Goal: Navigation & Orientation: Find specific page/section

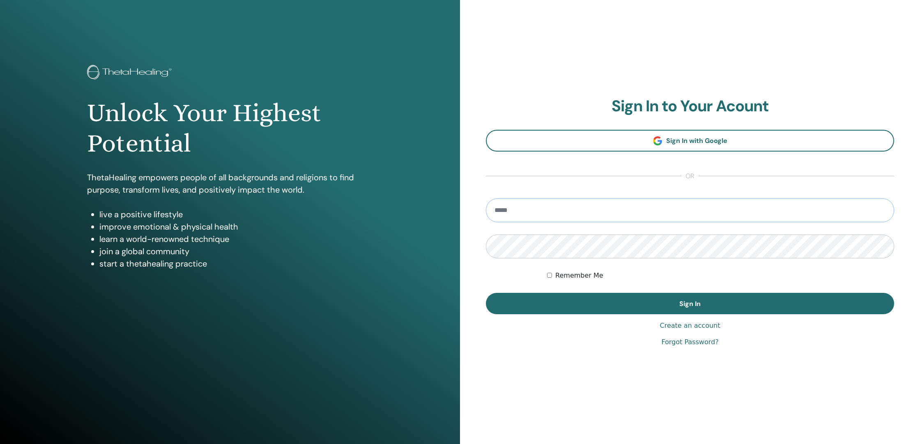
type input "**********"
click at [690, 303] on button "Sign In" at bounding box center [690, 303] width 408 height 21
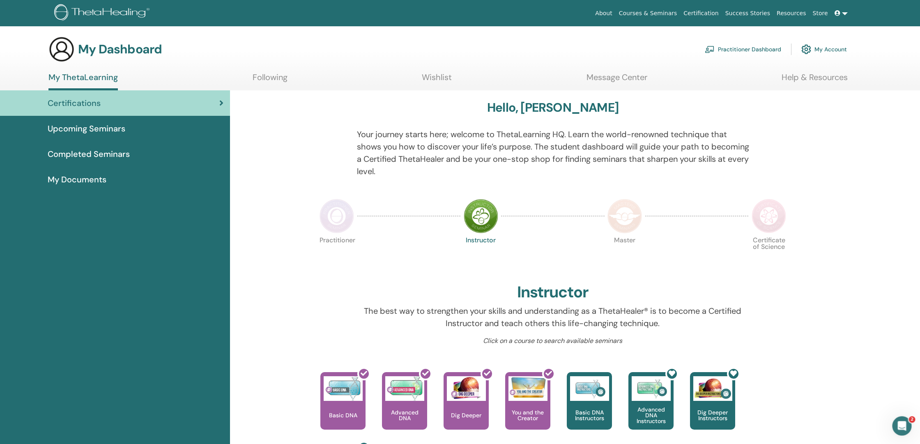
click at [840, 14] on span at bounding box center [838, 13] width 7 height 7
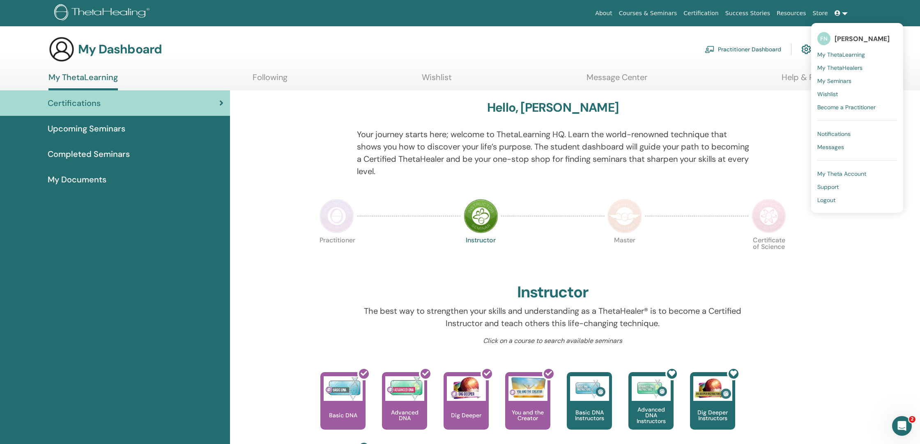
click at [845, 67] on span "My ThetaHealers" at bounding box center [839, 67] width 45 height 7
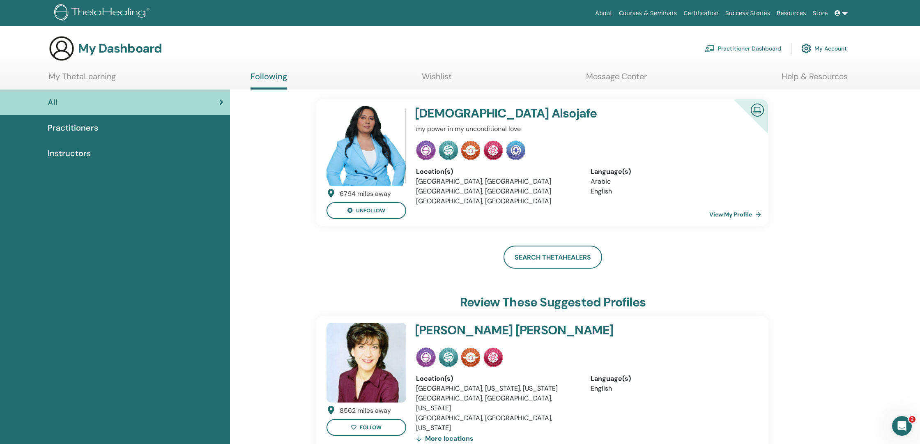
scroll to position [1, 0]
click at [91, 154] on div "Instructors" at bounding box center [115, 153] width 217 height 12
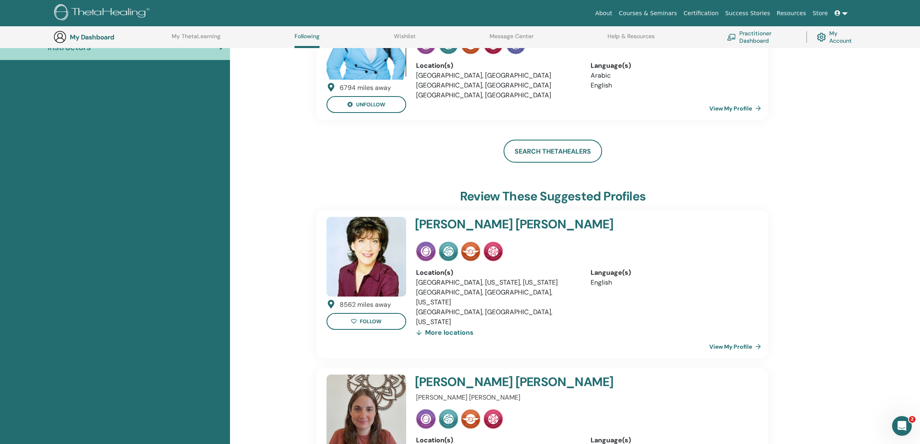
scroll to position [127, 0]
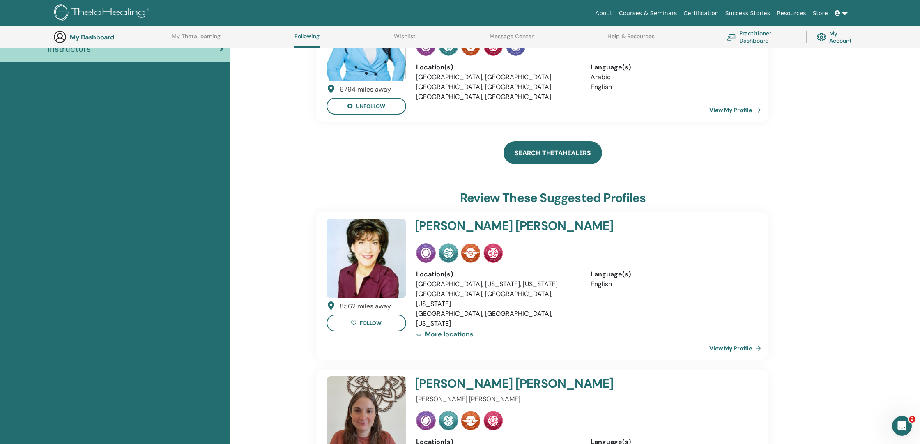
click at [573, 158] on link "Search ThetaHealers" at bounding box center [553, 152] width 99 height 23
